Goal: Information Seeking & Learning: Understand process/instructions

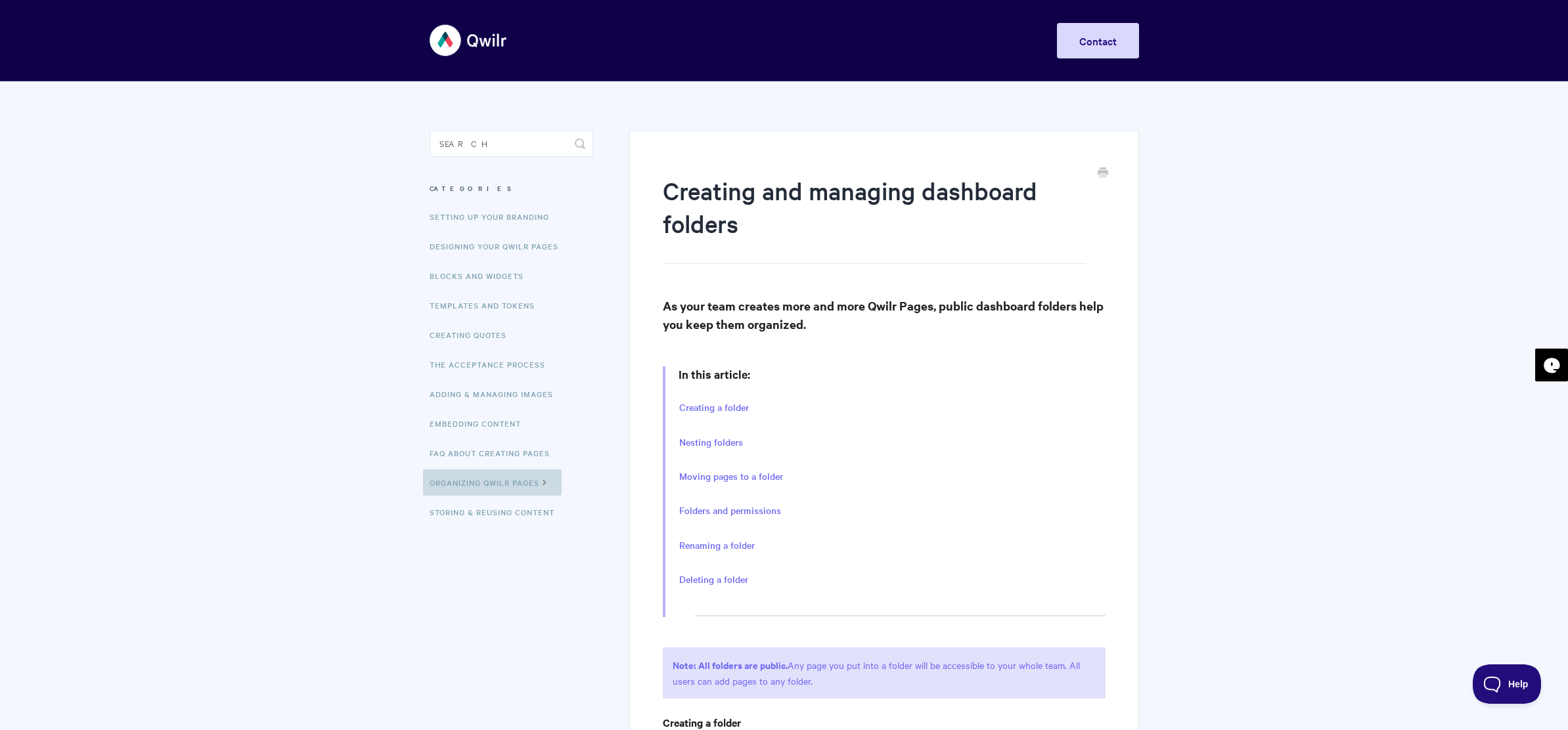
click at [548, 486] on icon at bounding box center [545, 480] width 11 height 10
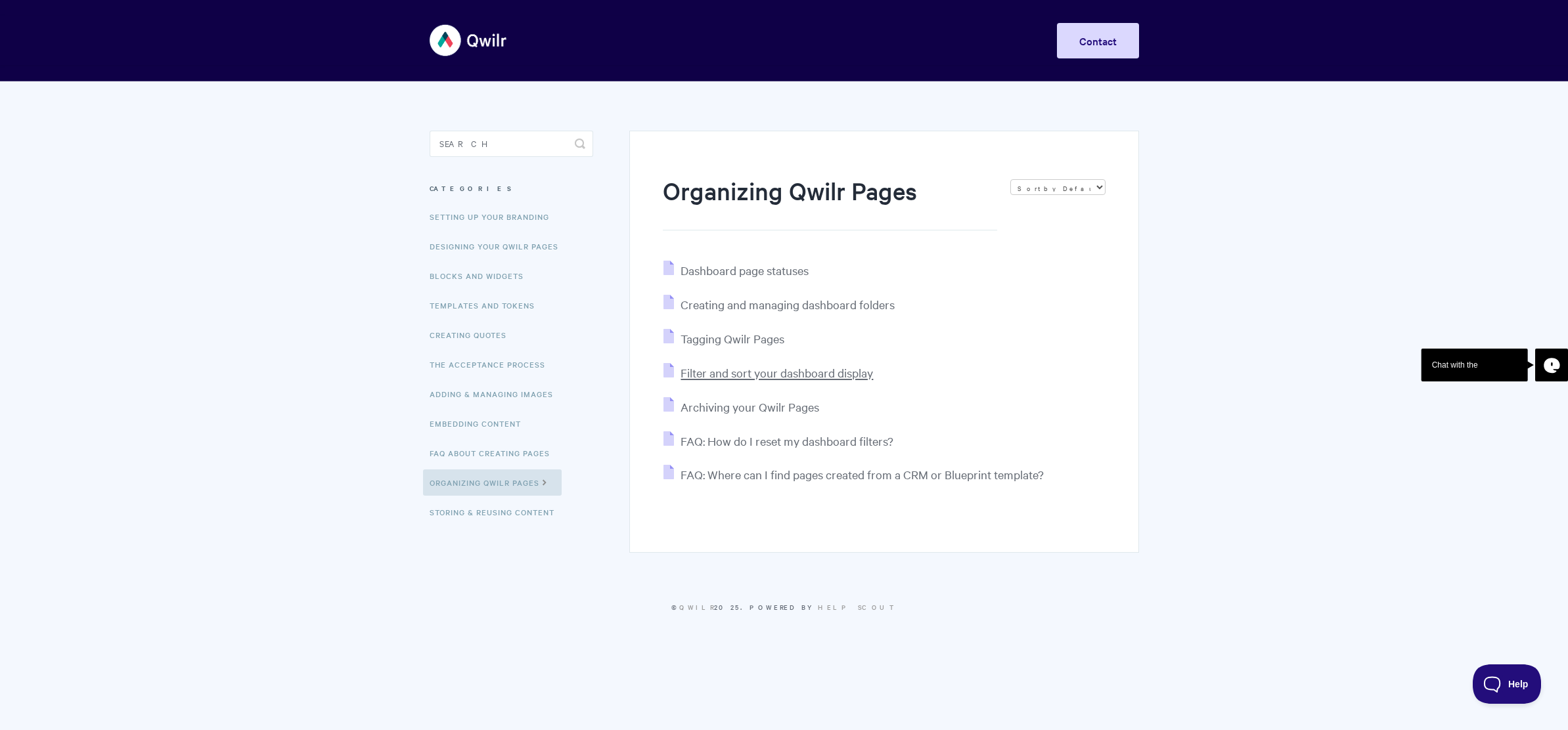
click at [716, 373] on span "Filter and sort your dashboard display" at bounding box center [776, 372] width 193 height 15
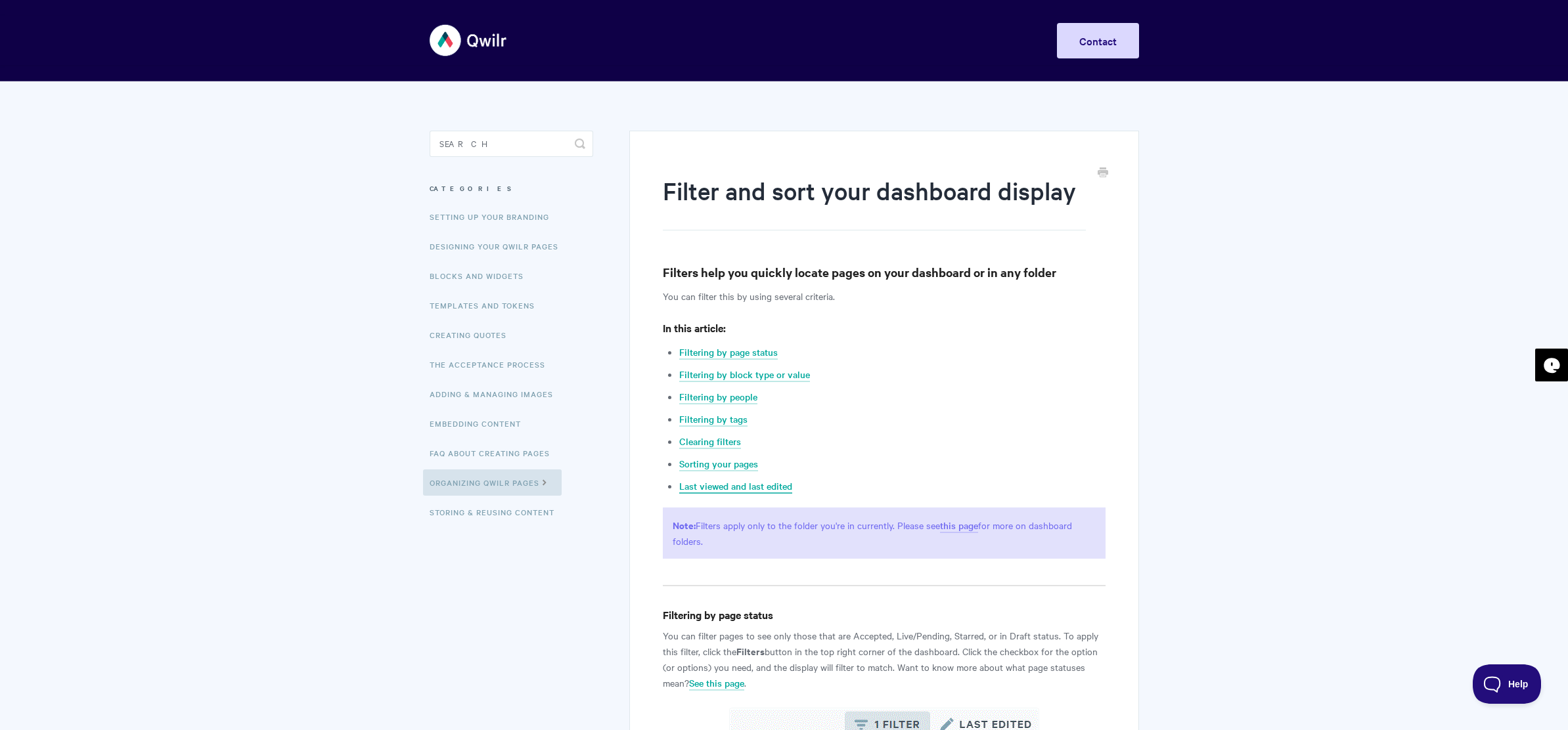
click at [727, 482] on link "Last viewed and last edited" at bounding box center [735, 487] width 113 height 14
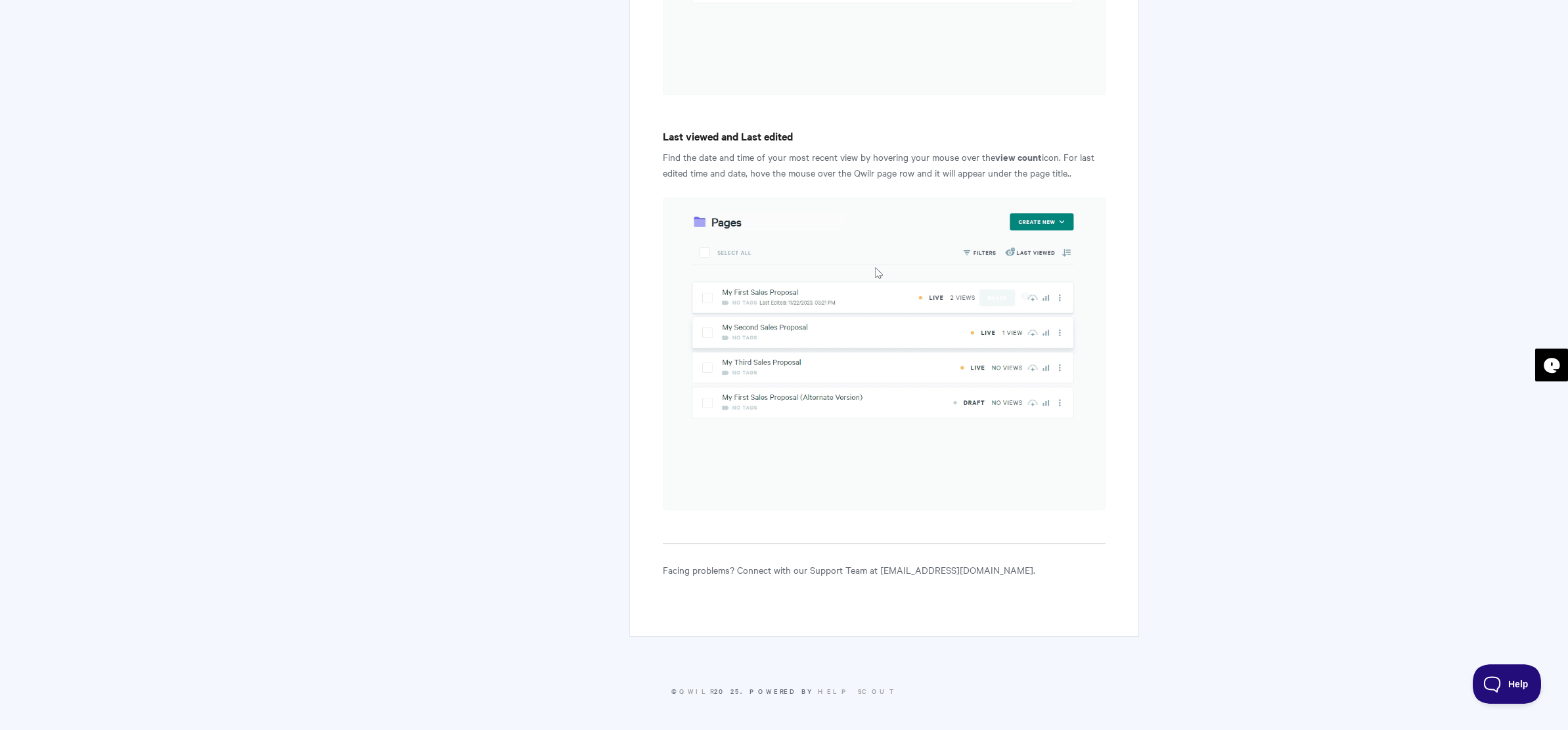
scroll to position [4266, 0]
